Goal: Information Seeking & Learning: Learn about a topic

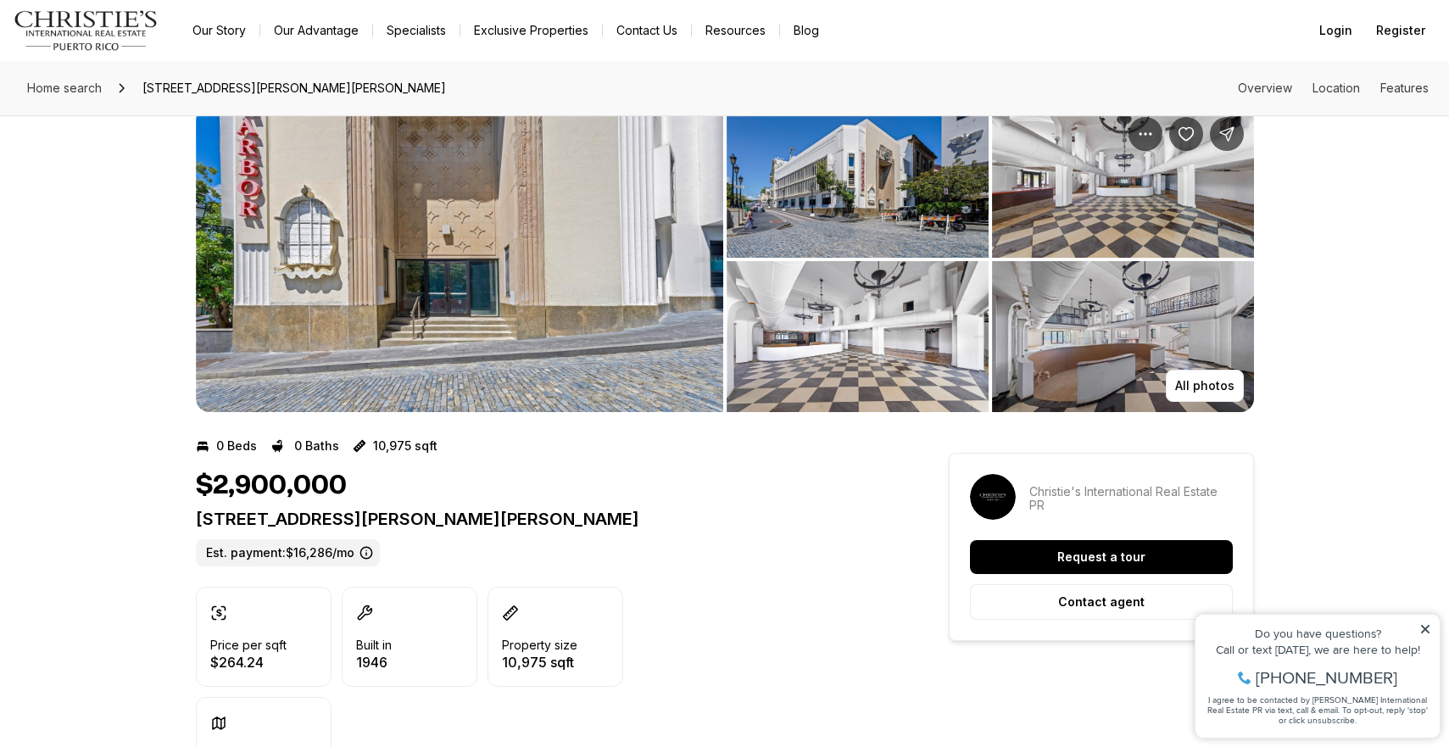
click at [497, 309] on img "View image gallery" at bounding box center [459, 259] width 527 height 305
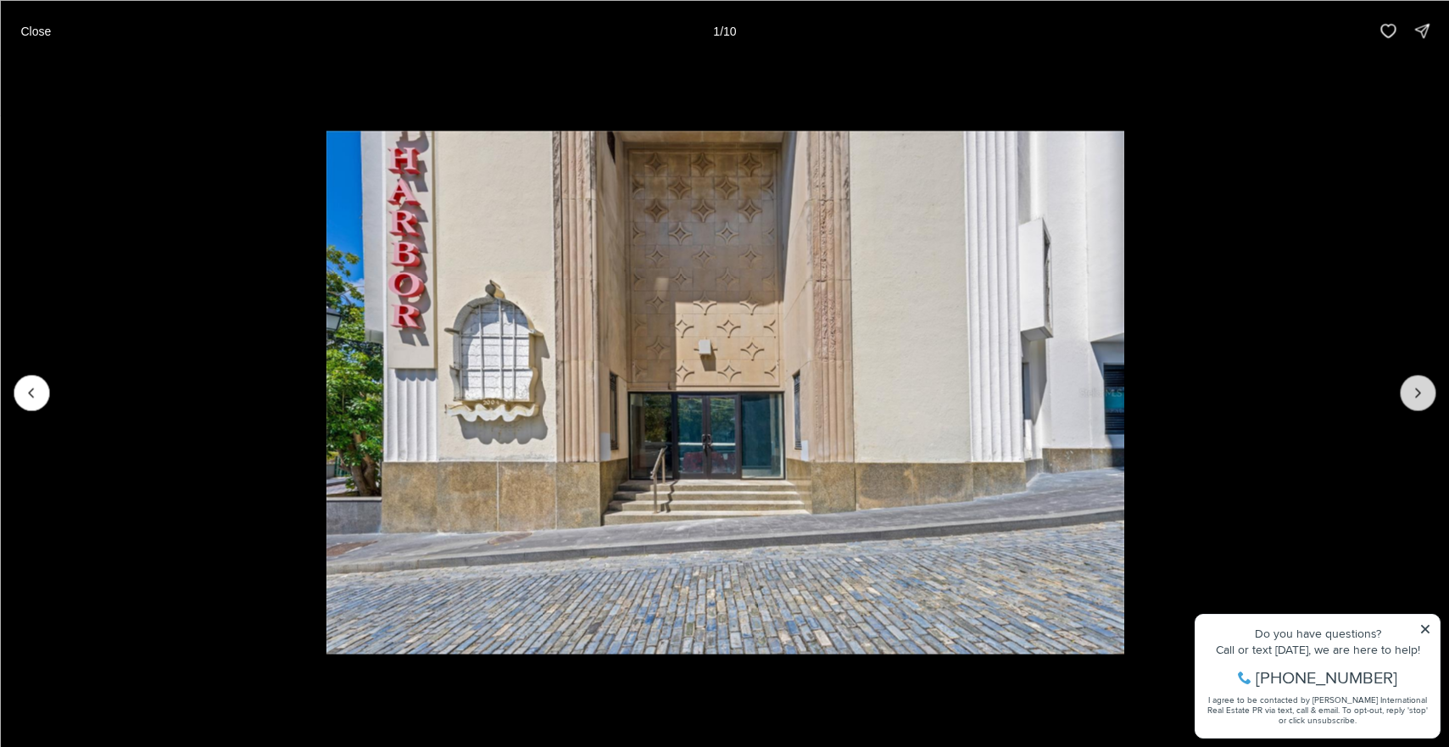
click at [1417, 389] on icon "Next slide" at bounding box center [1418, 392] width 4 height 8
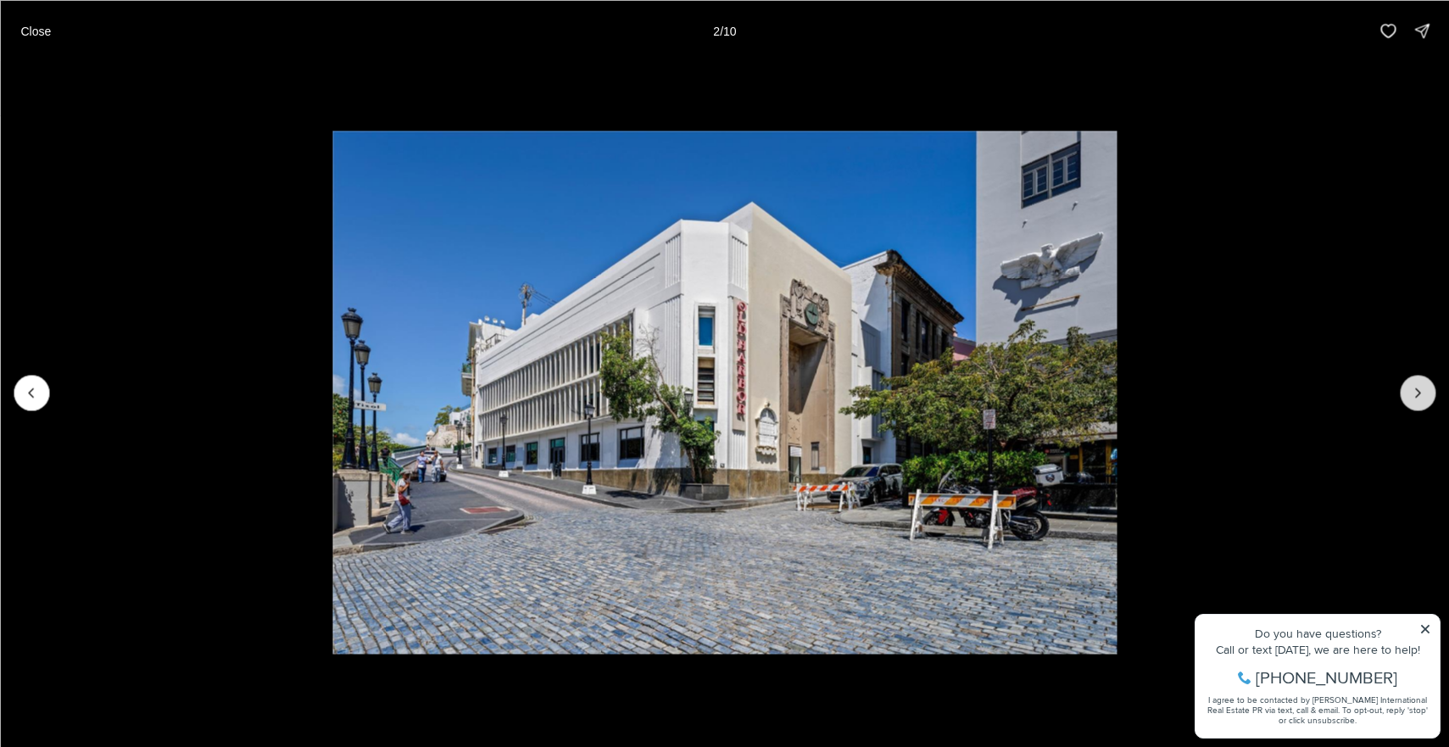
click at [1417, 389] on icon "Next slide" at bounding box center [1418, 392] width 4 height 8
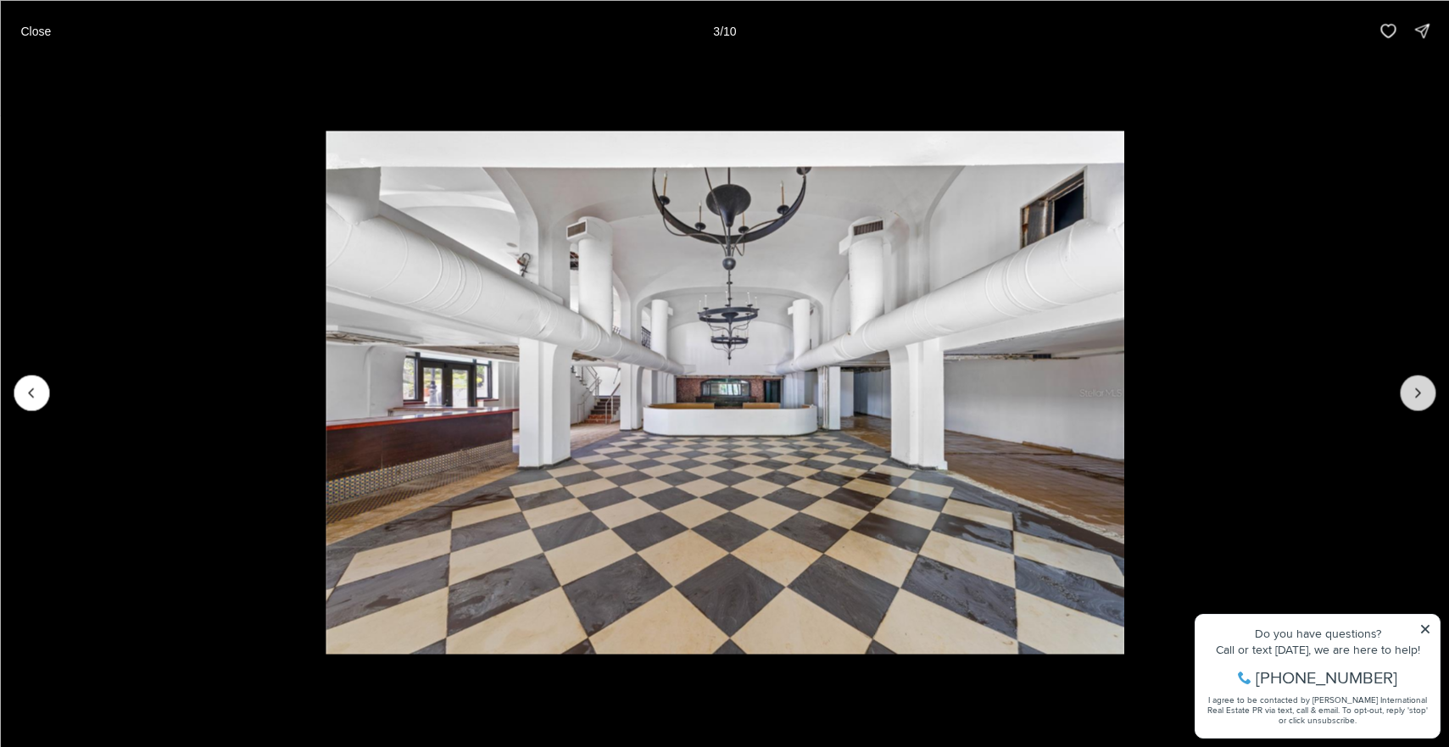
click at [1417, 389] on icon "Next slide" at bounding box center [1418, 392] width 4 height 8
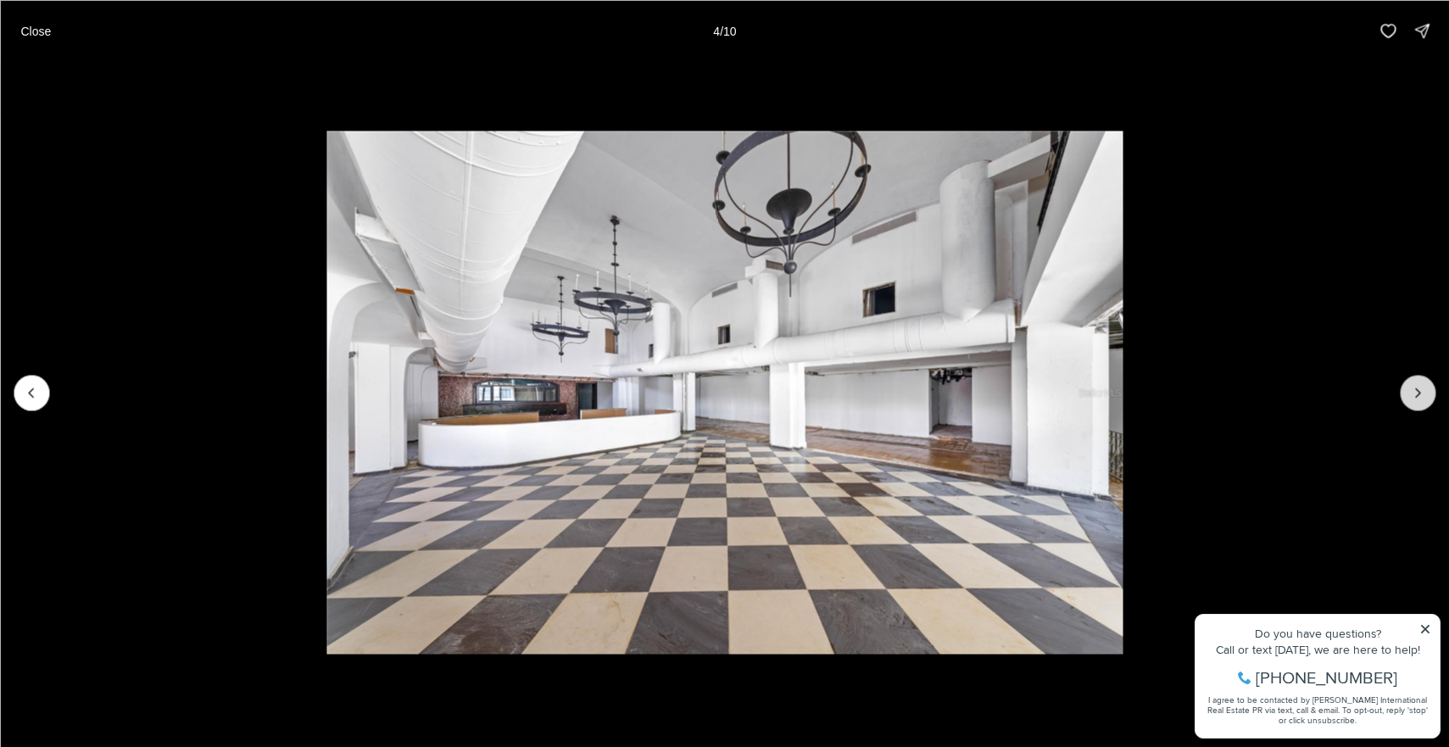
click at [1417, 389] on icon "Next slide" at bounding box center [1418, 392] width 4 height 8
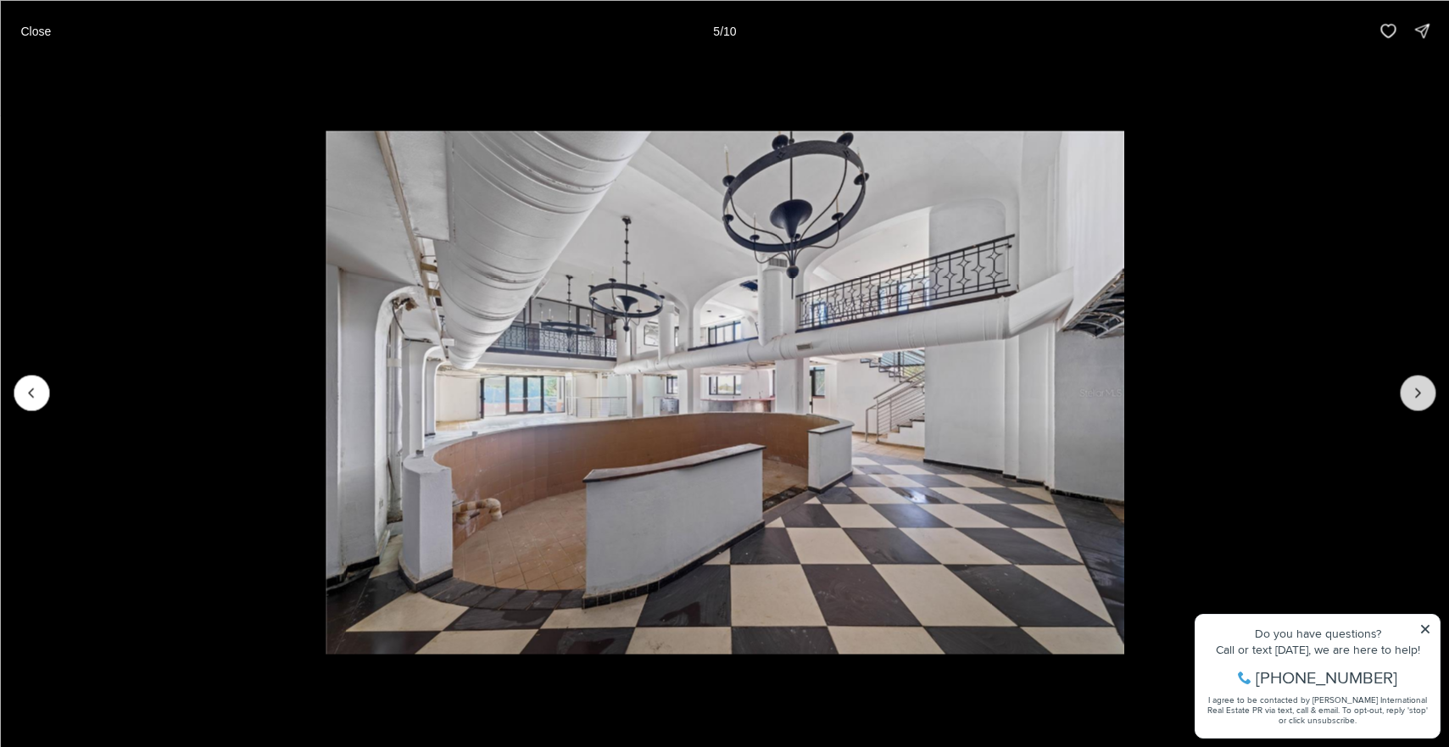
click at [1417, 389] on icon "Next slide" at bounding box center [1418, 392] width 4 height 8
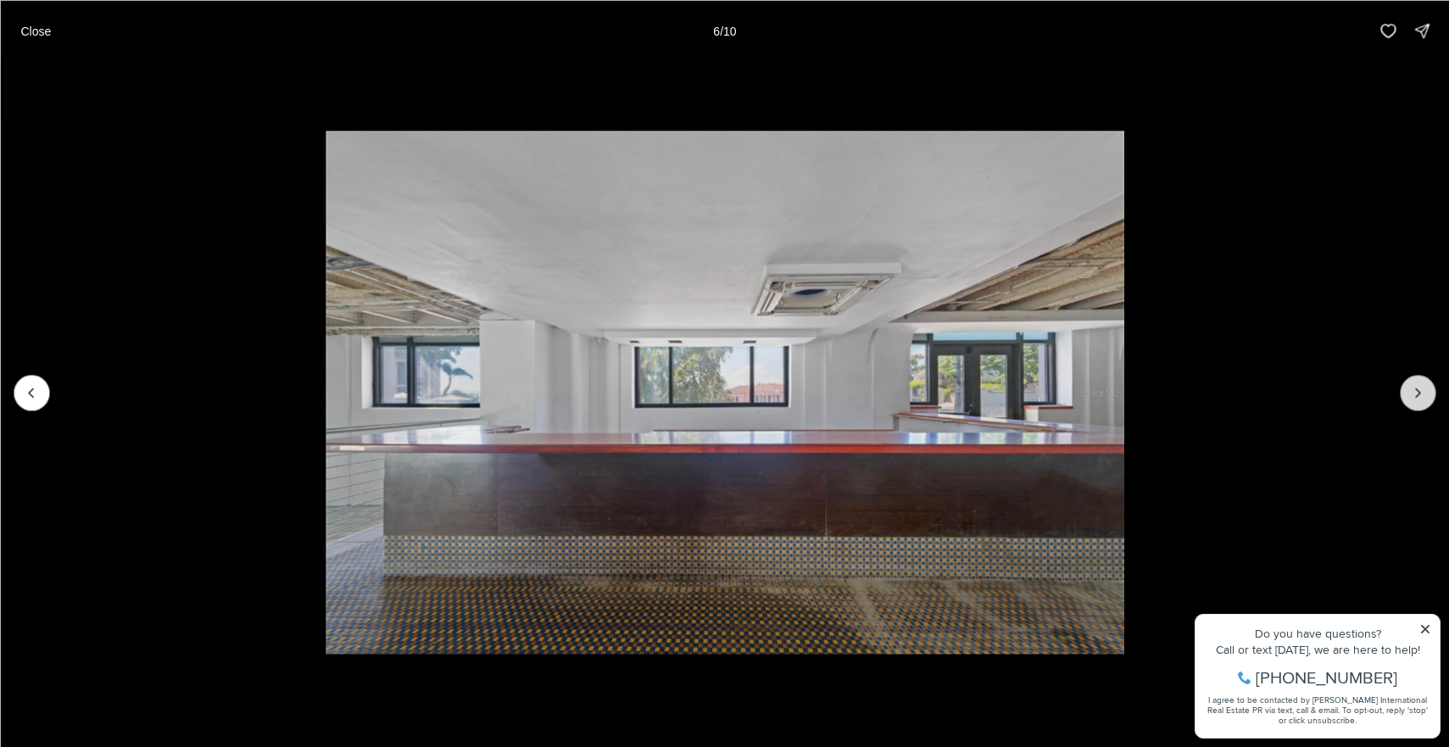
click at [1417, 388] on icon "Next slide" at bounding box center [1418, 392] width 4 height 8
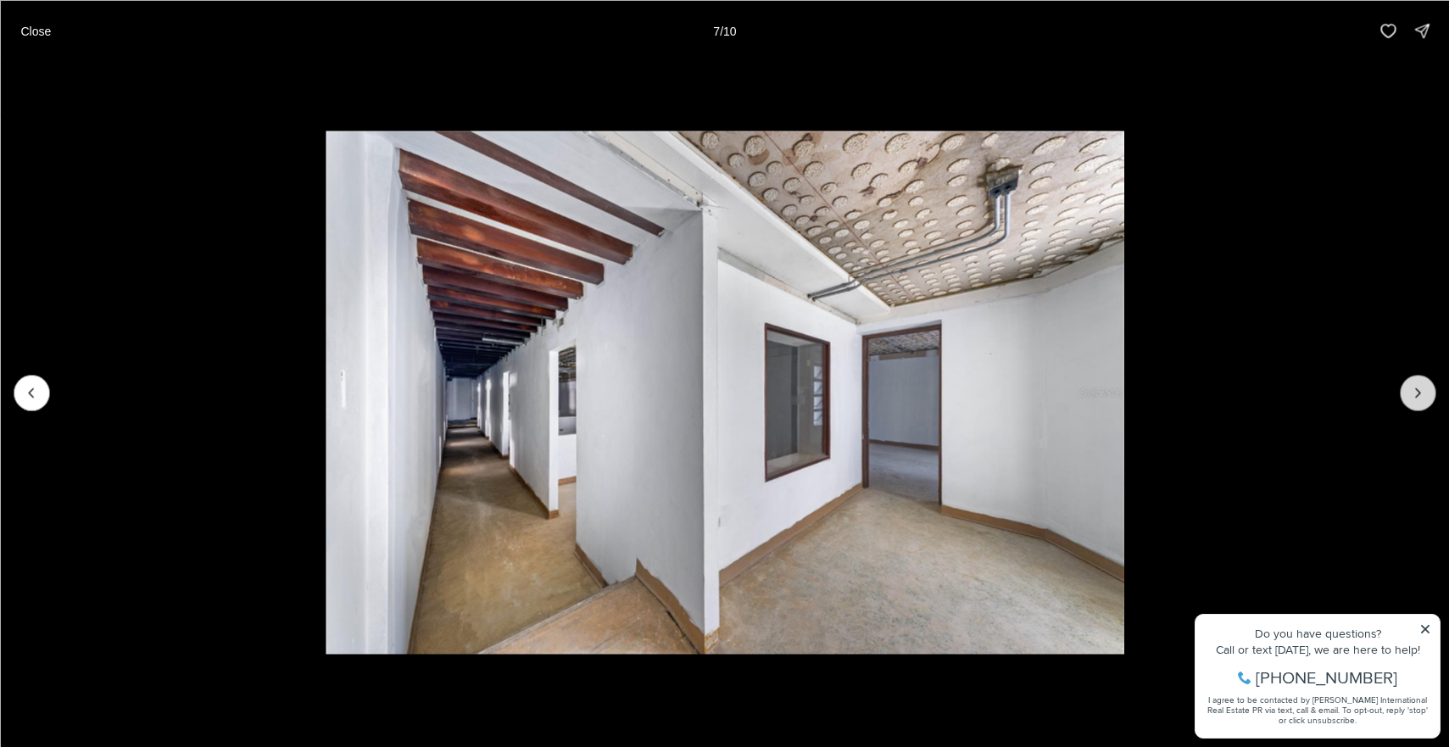
click at [1417, 388] on icon "Next slide" at bounding box center [1418, 392] width 4 height 8
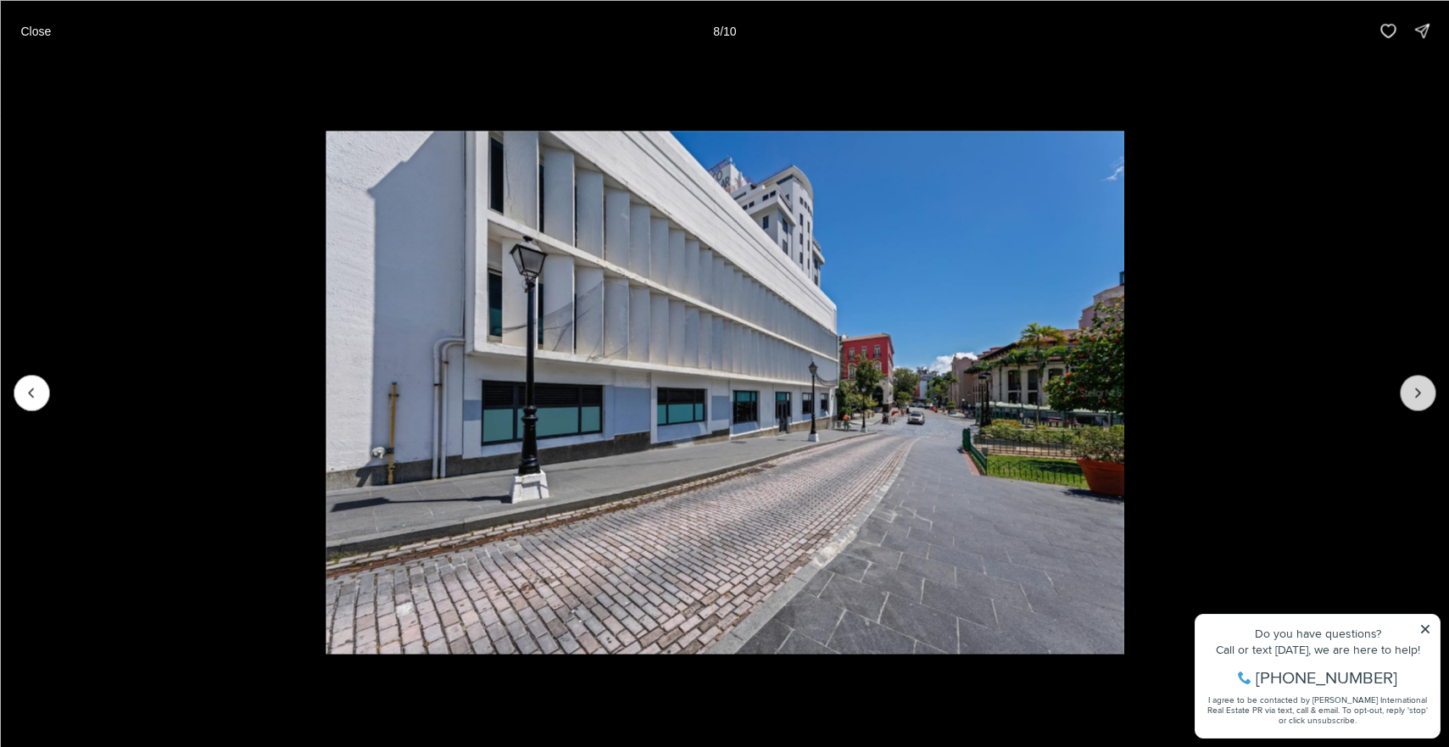
click at [1417, 388] on icon "Next slide" at bounding box center [1418, 392] width 4 height 8
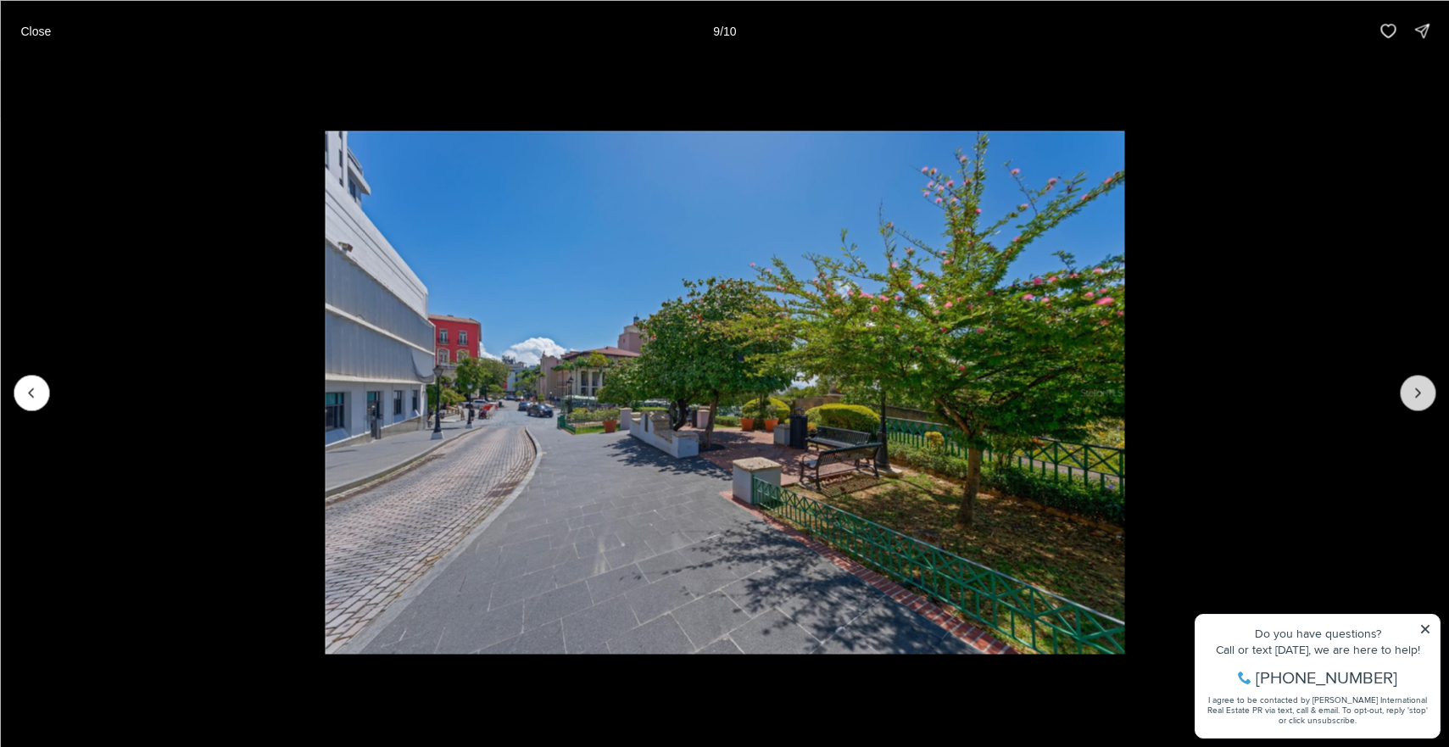
click at [1417, 388] on icon "Next slide" at bounding box center [1418, 392] width 4 height 8
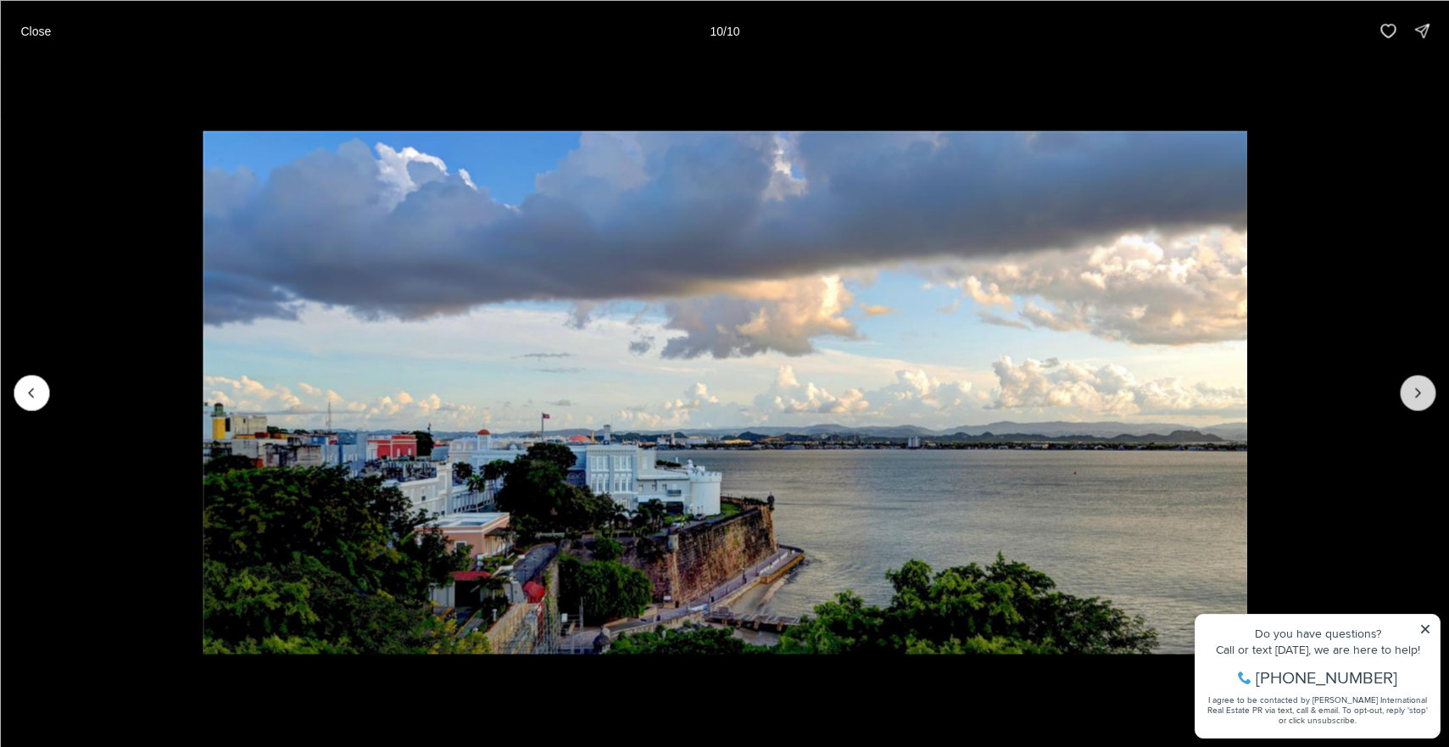
click at [1417, 388] on div at bounding box center [1418, 393] width 36 height 36
click at [41, 27] on p "Close" at bounding box center [35, 31] width 31 height 14
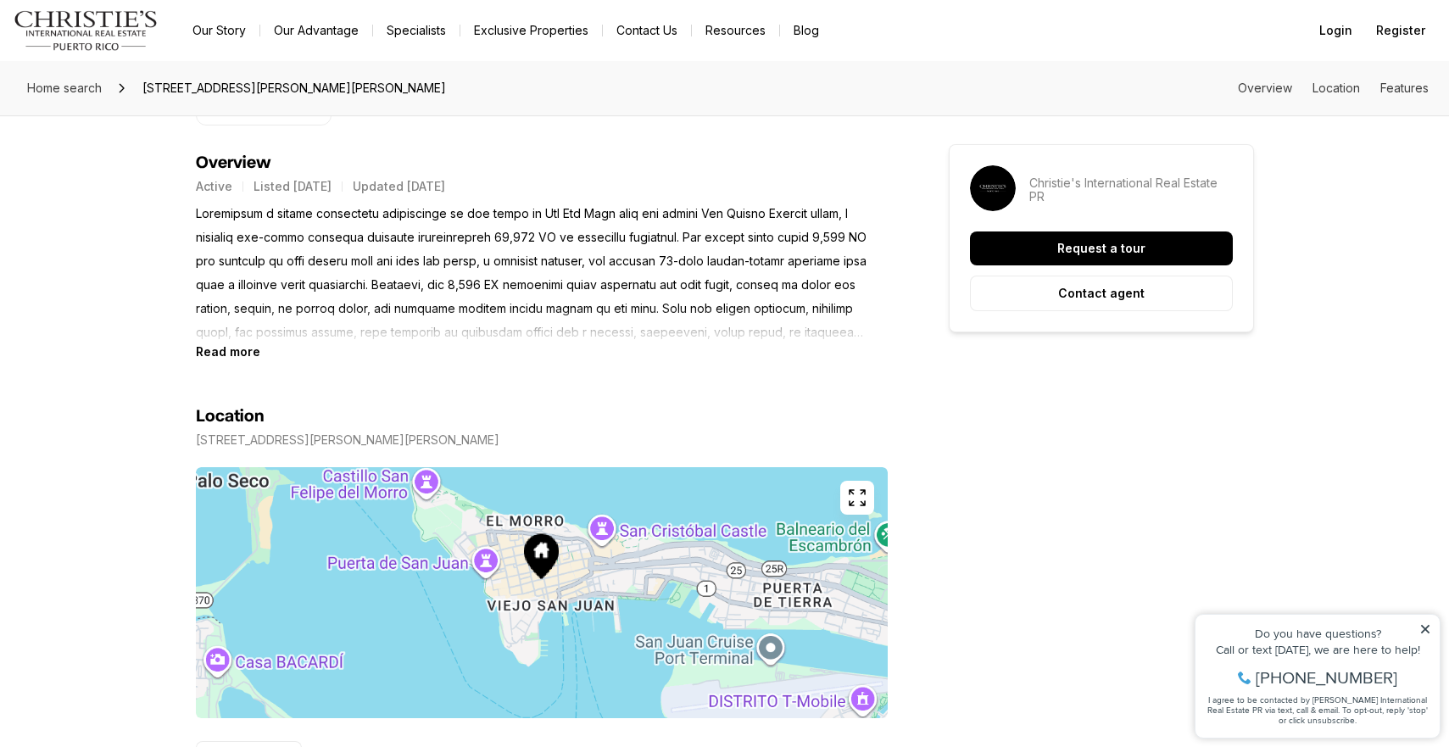
scroll to position [709, 0]
click at [212, 346] on b "Read more" at bounding box center [228, 350] width 64 height 14
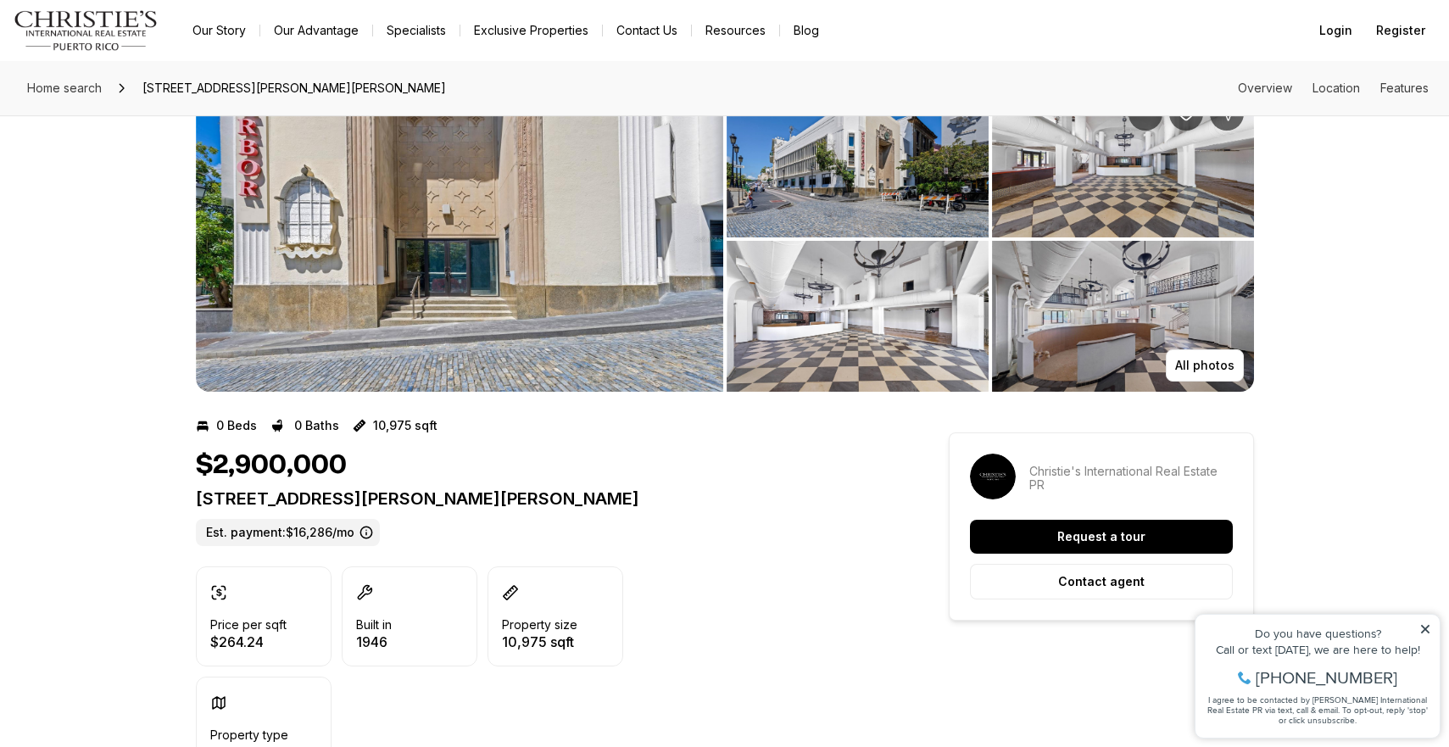
scroll to position [0, 0]
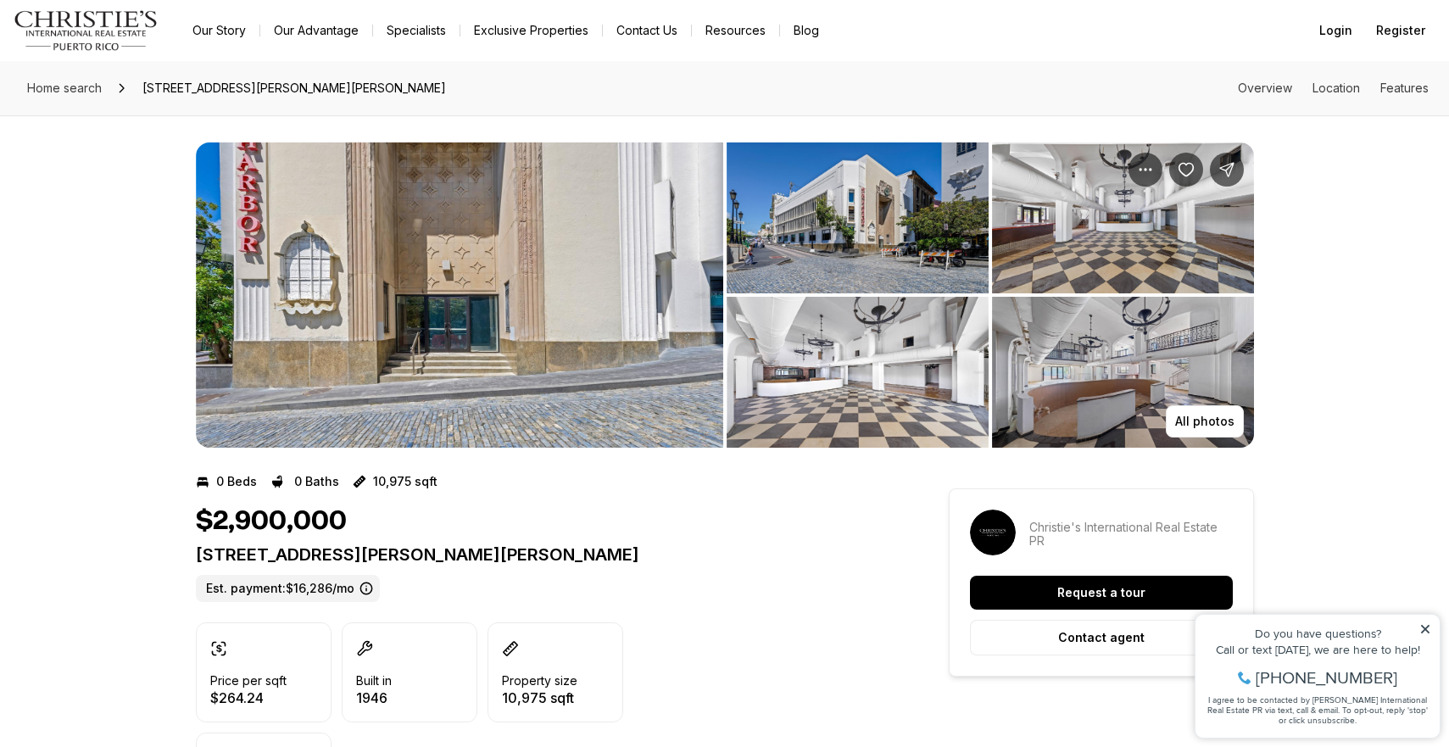
click at [412, 352] on img "View image gallery" at bounding box center [459, 294] width 527 height 305
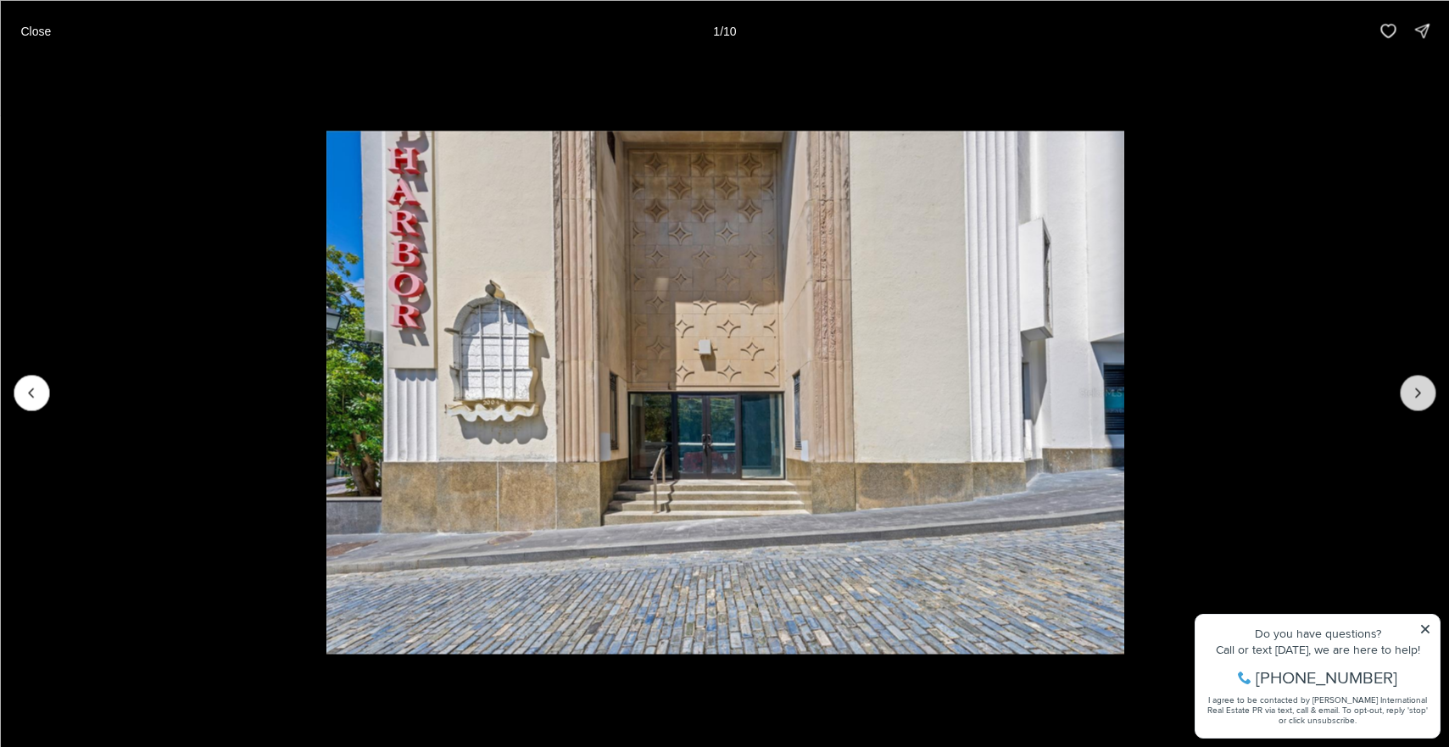
click at [1409, 392] on icon "Next slide" at bounding box center [1417, 392] width 17 height 17
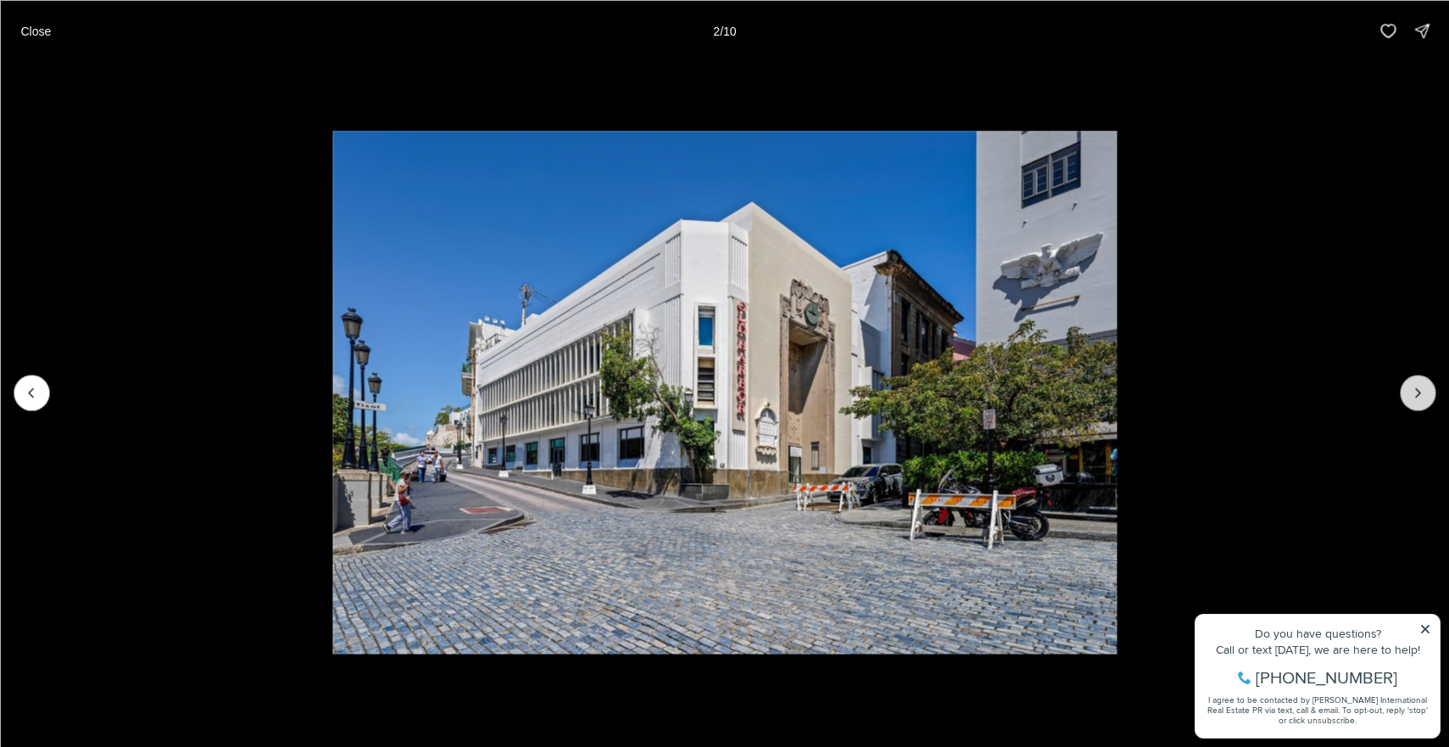
click at [1409, 392] on icon "Next slide" at bounding box center [1417, 392] width 17 height 17
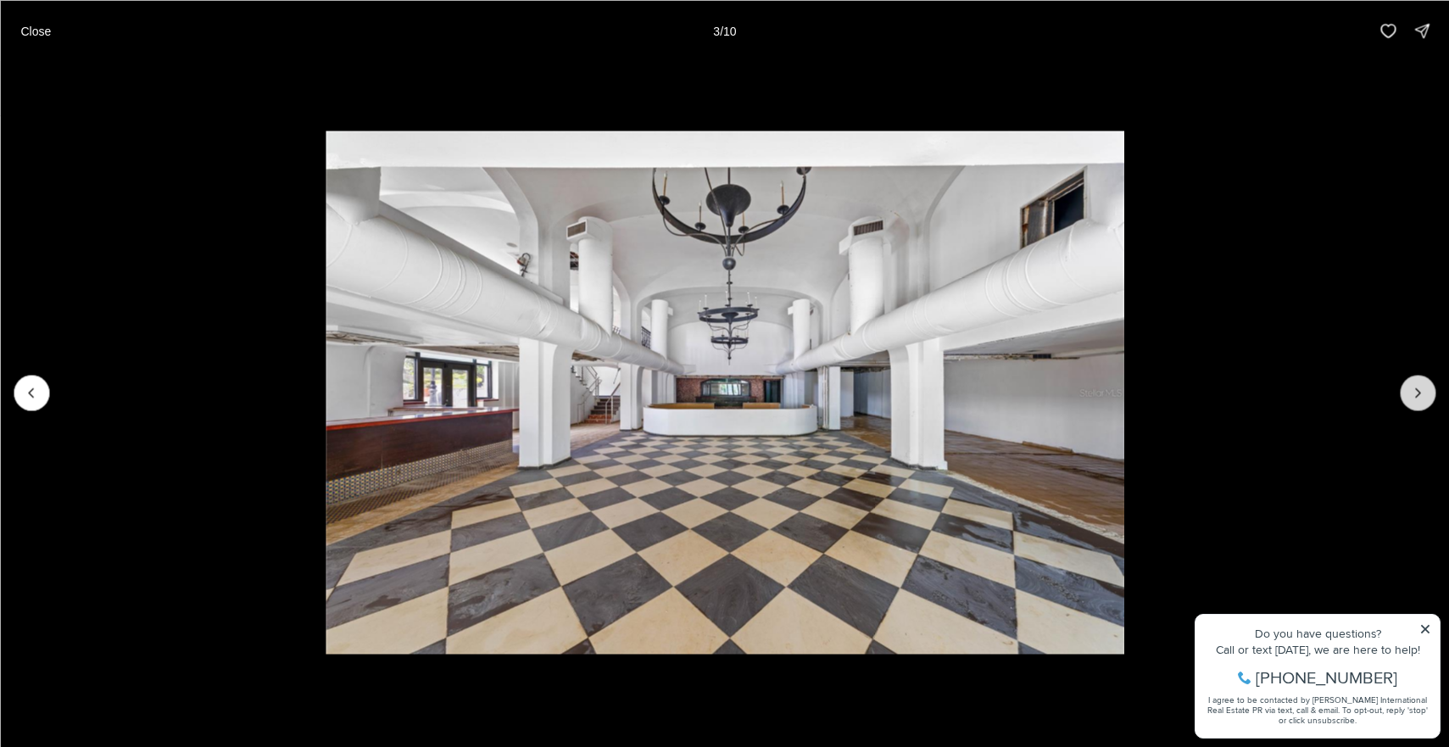
click at [1409, 392] on icon "Next slide" at bounding box center [1417, 392] width 17 height 17
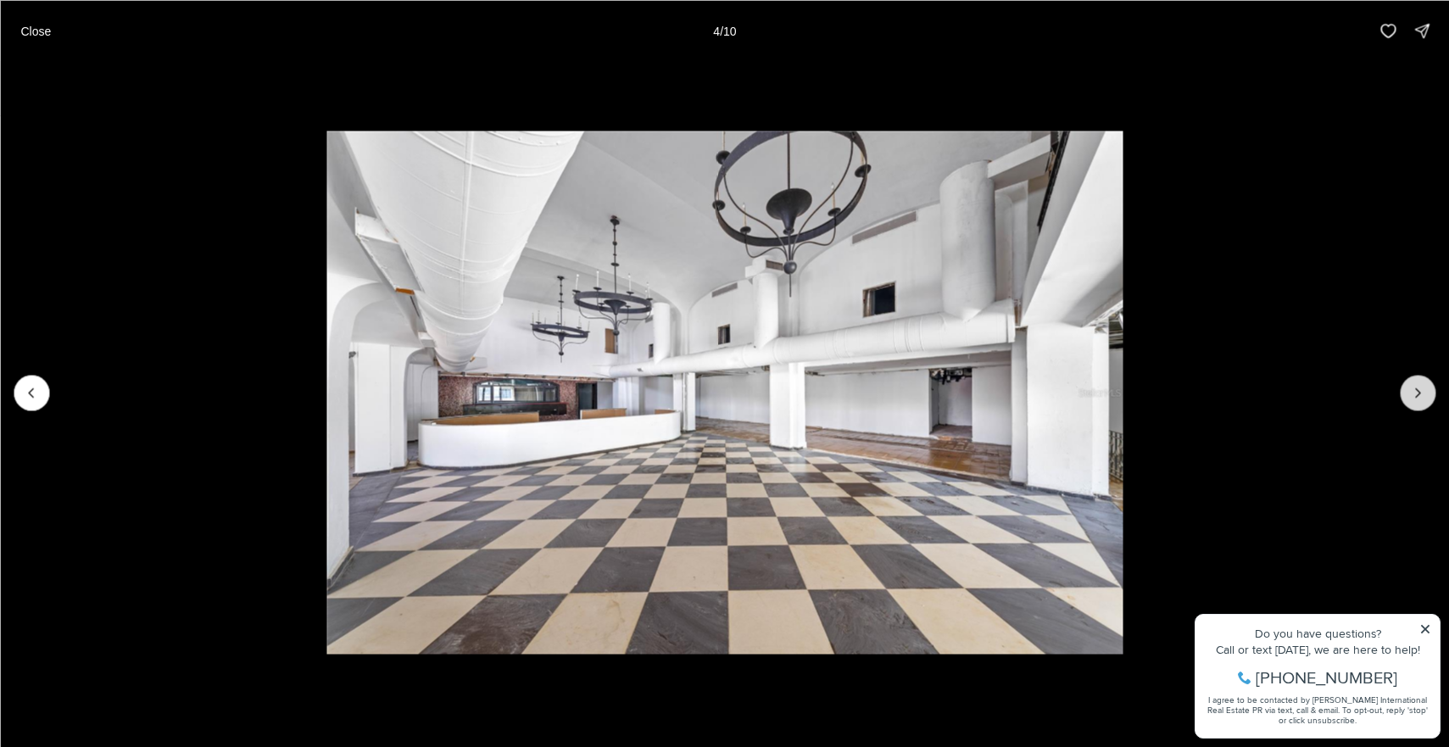
click at [1409, 392] on icon "Next slide" at bounding box center [1417, 392] width 17 height 17
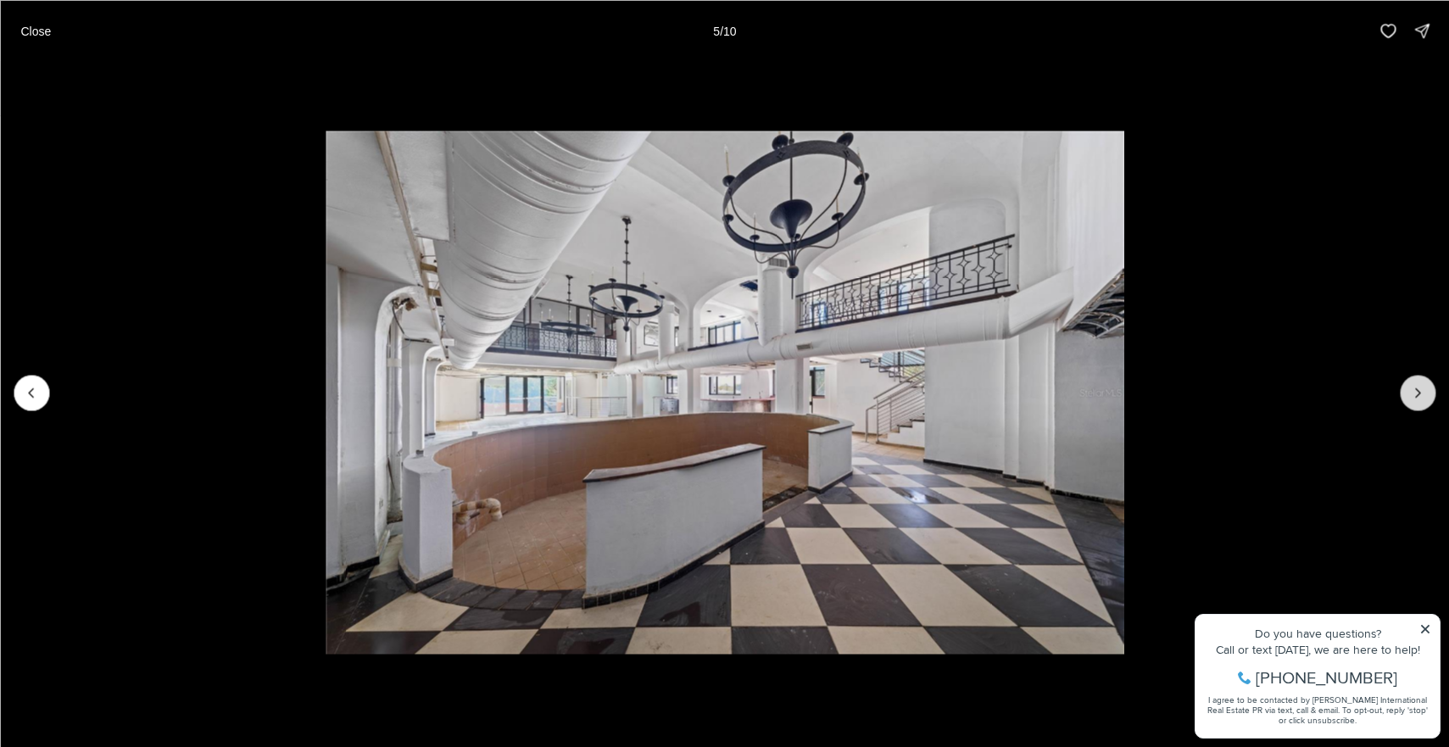
click at [1409, 392] on icon "Next slide" at bounding box center [1417, 392] width 17 height 17
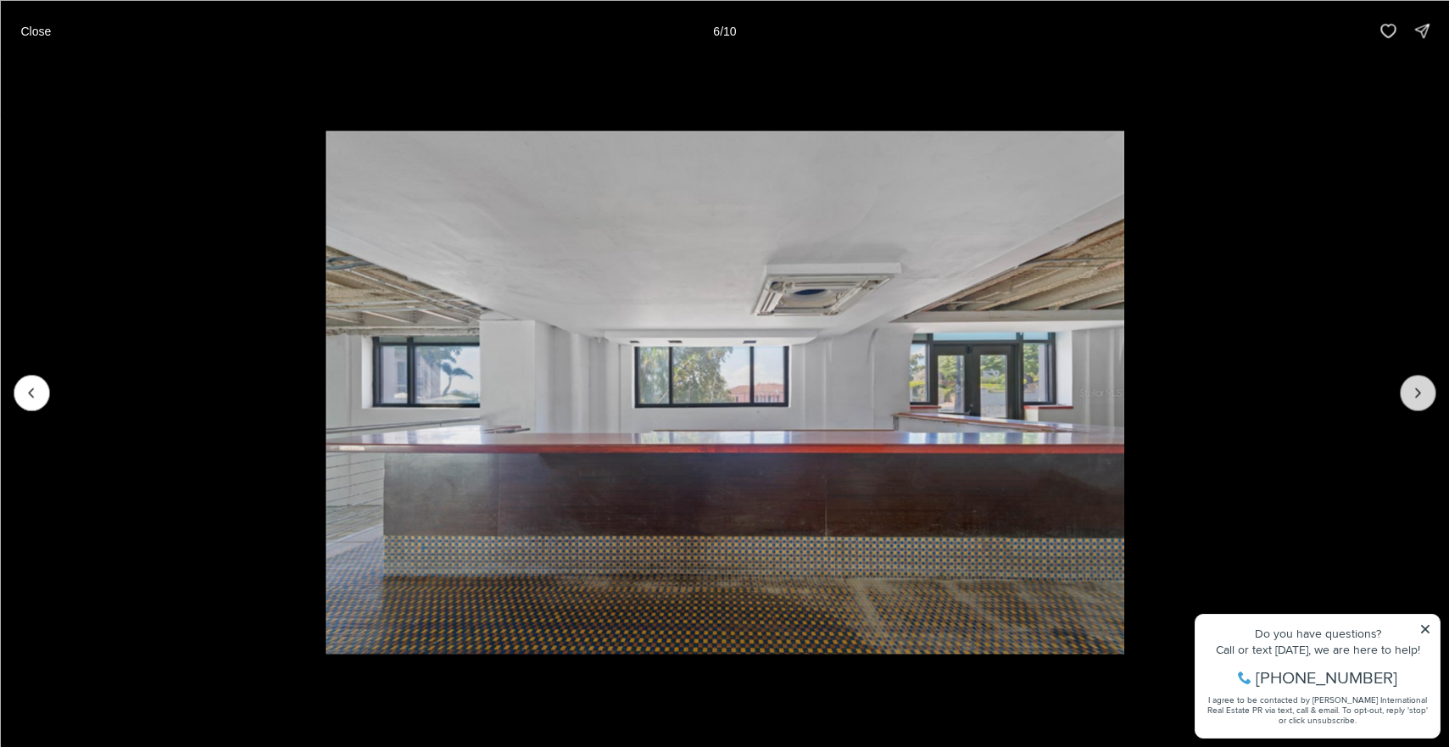
click at [1409, 392] on icon "Next slide" at bounding box center [1417, 392] width 17 height 17
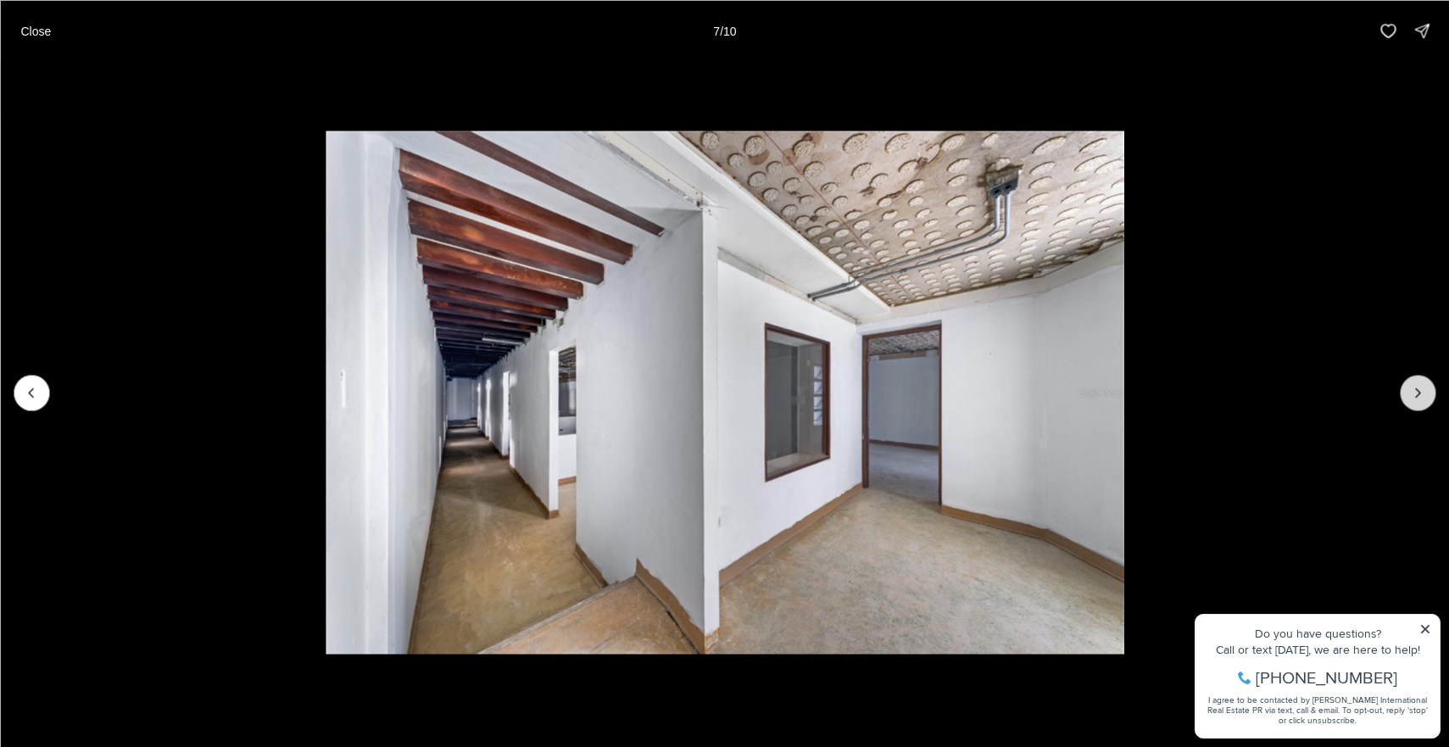
click at [1409, 392] on icon "Next slide" at bounding box center [1417, 392] width 17 height 17
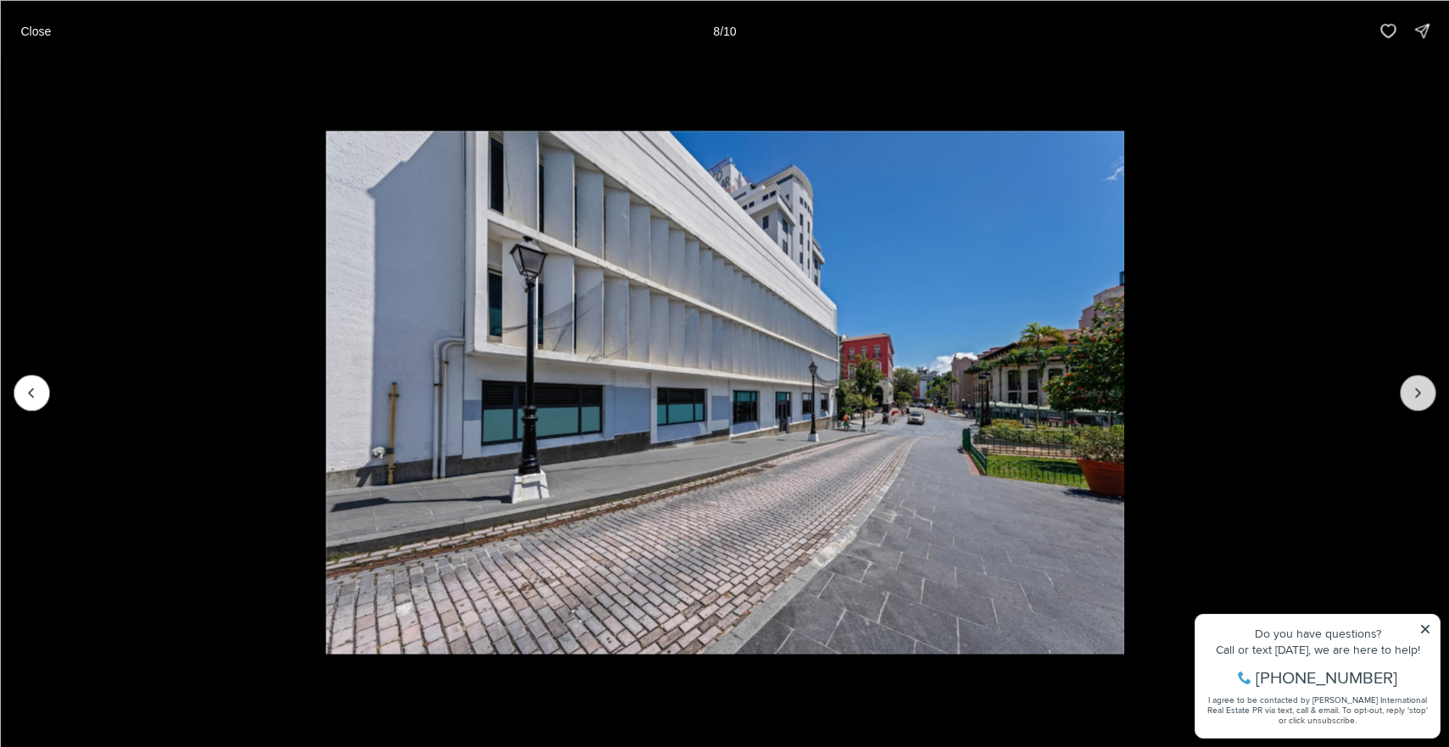
click at [1409, 392] on icon "Next slide" at bounding box center [1417, 392] width 17 height 17
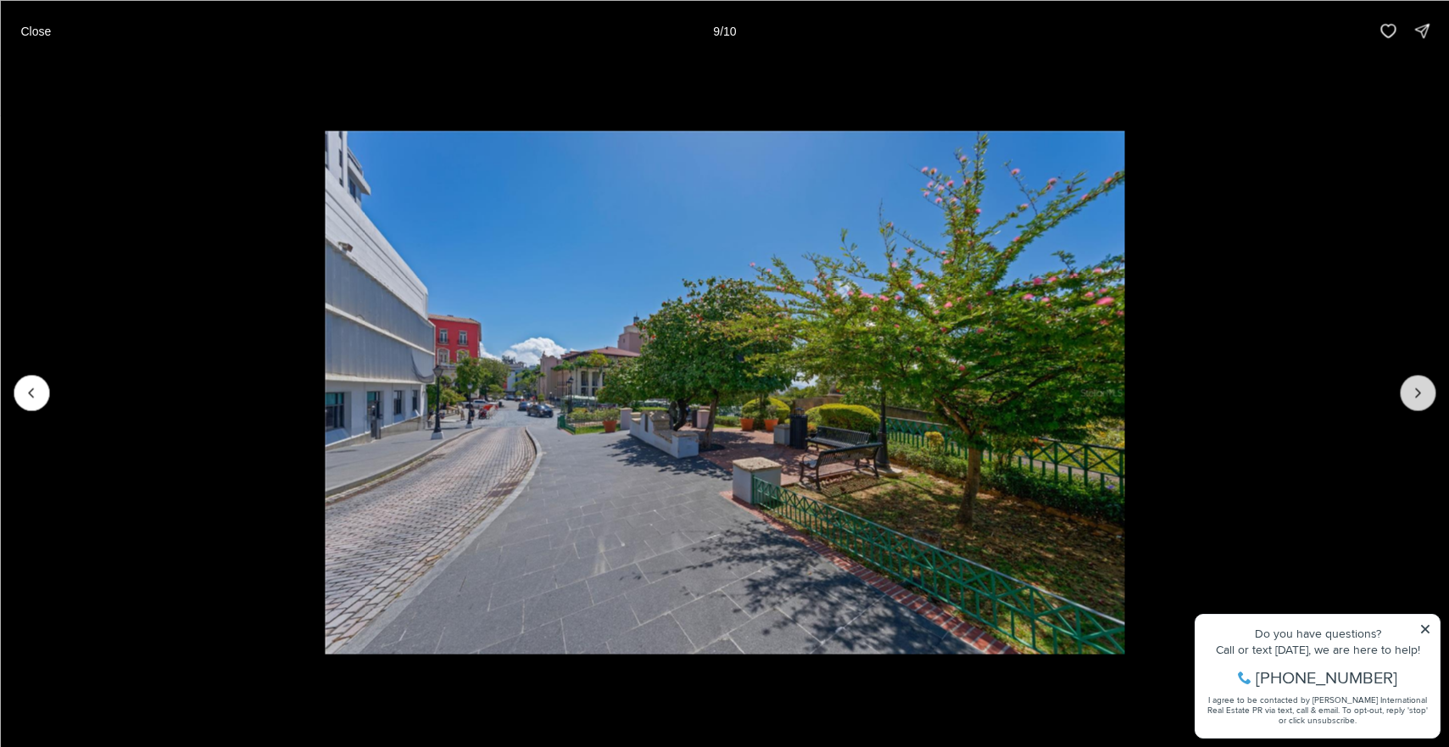
click at [1409, 392] on icon "Next slide" at bounding box center [1417, 392] width 17 height 17
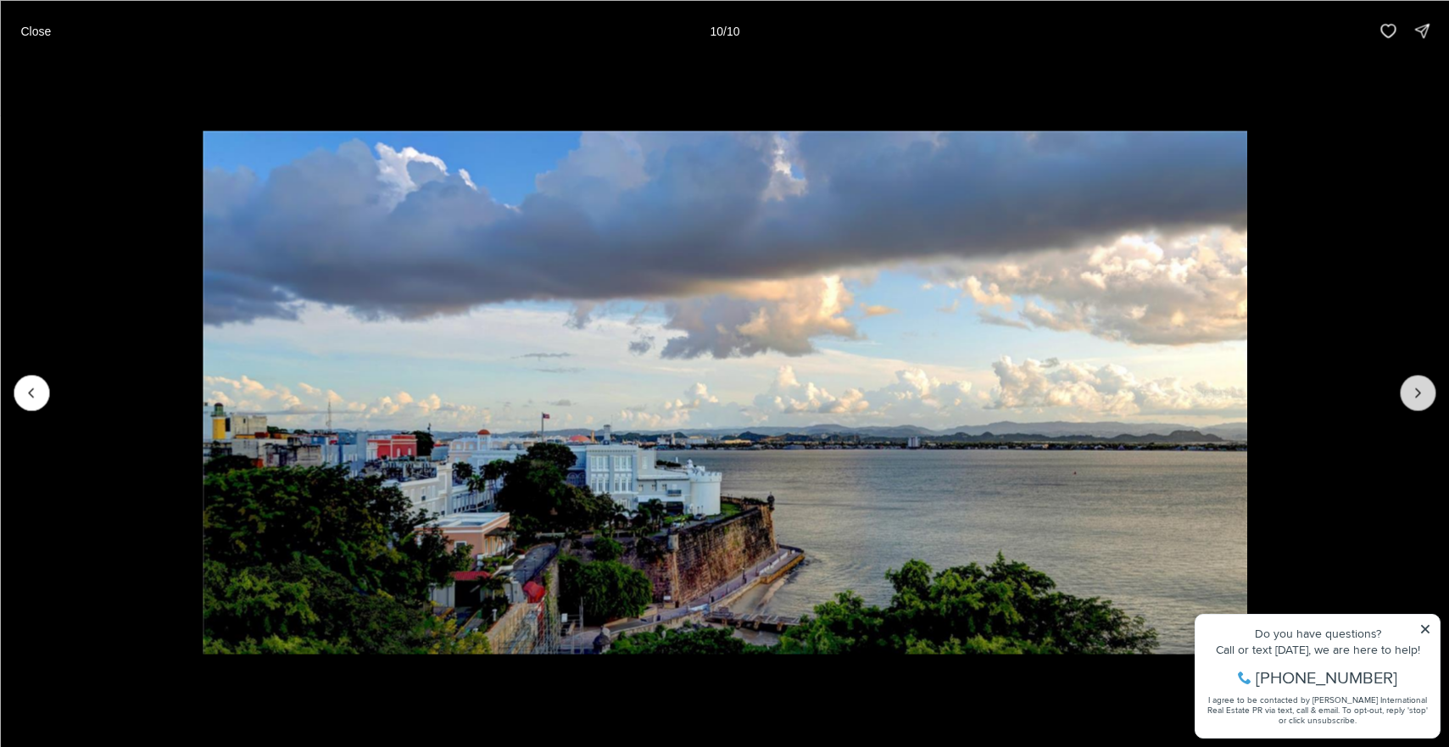
click at [1409, 392] on div at bounding box center [1418, 393] width 36 height 36
click at [37, 41] on button "Close" at bounding box center [35, 31] width 51 height 34
